Goal: Transaction & Acquisition: Purchase product/service

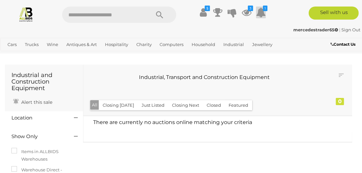
click at [263, 13] on icon at bounding box center [261, 13] width 10 height 12
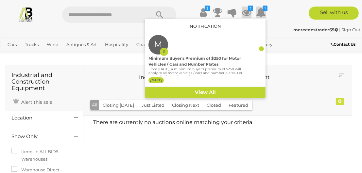
click at [249, 11] on icon at bounding box center [247, 13] width 10 height 12
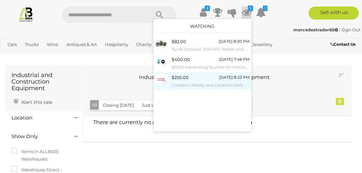
click at [208, 78] on div "$250.00 Monday 8:23 PM Canberra Weekly and Canberra Daily Digital and Print Adv…" at bounding box center [211, 81] width 78 height 15
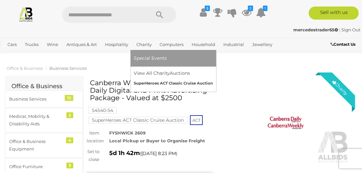
click at [147, 83] on link "SuperHeroes ACT Classic Cruise Auction" at bounding box center [173, 83] width 79 height 10
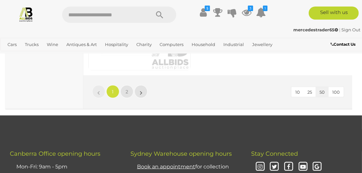
scroll to position [5690, 0]
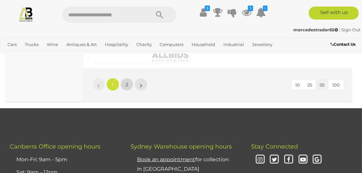
click at [124, 83] on link "2" at bounding box center [126, 84] width 13 height 13
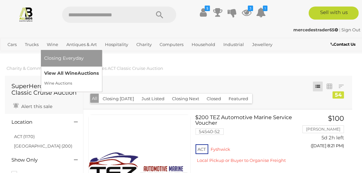
click at [55, 72] on link "View All Wine Auctions" at bounding box center [71, 73] width 55 height 10
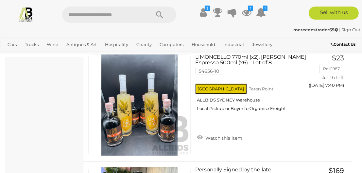
scroll to position [254, 0]
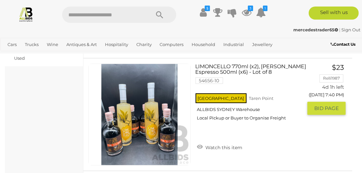
click at [135, 120] on img at bounding box center [140, 115] width 102 height 102
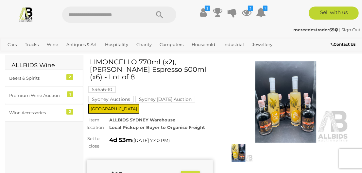
scroll to position [27, 0]
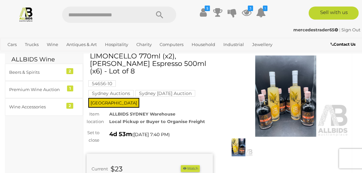
click at [297, 108] on img at bounding box center [286, 96] width 126 height 81
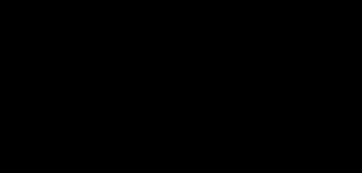
click at [297, 108] on div at bounding box center [181, 68] width 362 height 107
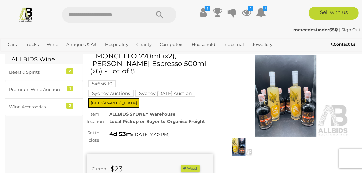
click at [297, 108] on img at bounding box center [286, 96] width 126 height 81
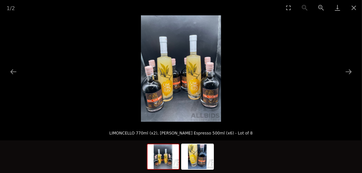
click at [191, 78] on img at bounding box center [181, 68] width 80 height 107
click at [288, 8] on button "Toggle fullscreen" at bounding box center [288, 7] width 16 height 15
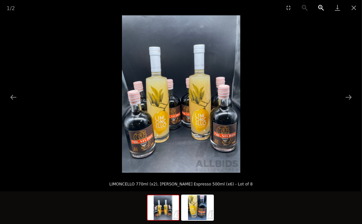
click at [321, 9] on button "Zoom in" at bounding box center [321, 7] width 16 height 15
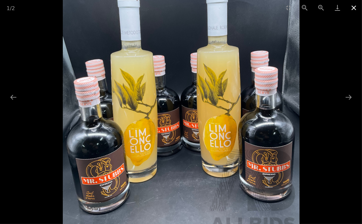
click at [355, 8] on button "Close gallery" at bounding box center [354, 7] width 16 height 15
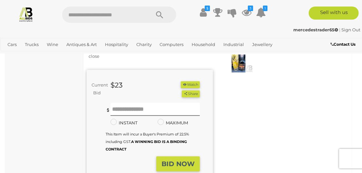
scroll to position [108, 0]
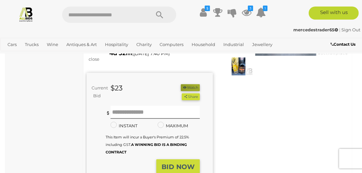
click at [195, 85] on button "Watch" at bounding box center [190, 87] width 19 height 7
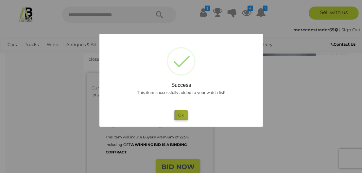
click at [184, 114] on button "Ok" at bounding box center [180, 115] width 13 height 9
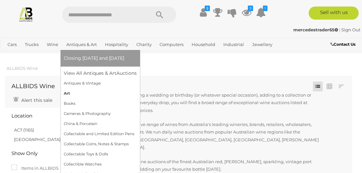
click at [66, 93] on link "Art" at bounding box center [100, 94] width 73 height 10
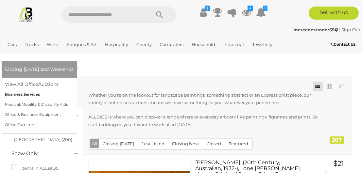
click at [74, 90] on link "Business Services" at bounding box center [39, 95] width 69 height 10
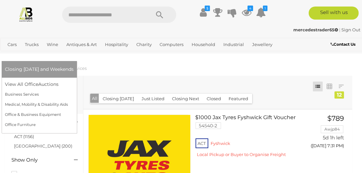
click at [23, 50] on link "Office" at bounding box center [14, 55] width 18 height 11
click at [74, 120] on link "Office Furniture" at bounding box center [39, 125] width 69 height 10
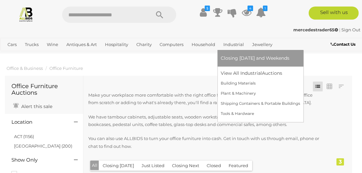
click at [233, 44] on link "Industrial" at bounding box center [234, 44] width 26 height 11
